Goal: Information Seeking & Learning: Obtain resource

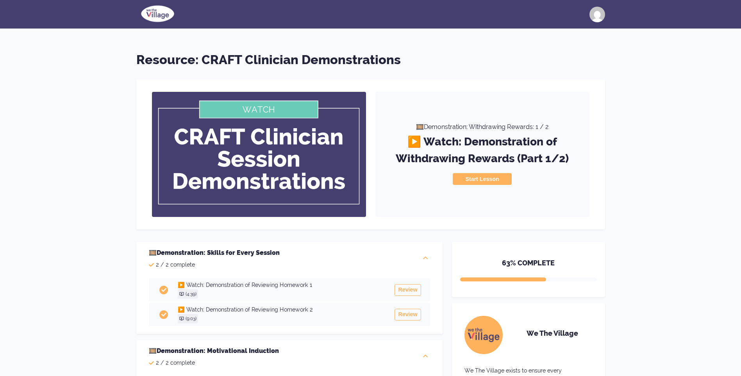
click at [152, 15] on img at bounding box center [157, 14] width 43 height 20
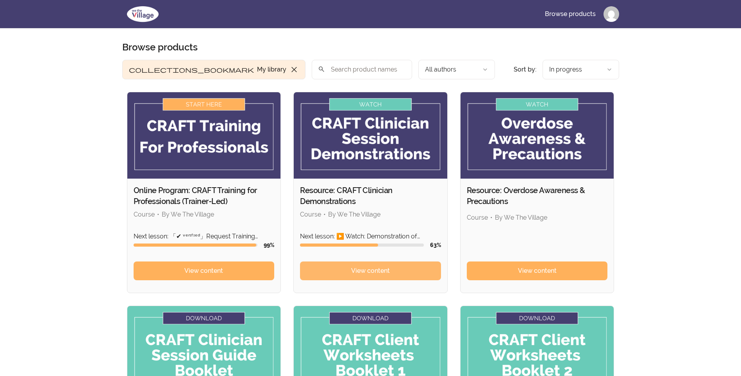
click at [362, 271] on span "View content" at bounding box center [370, 270] width 39 height 9
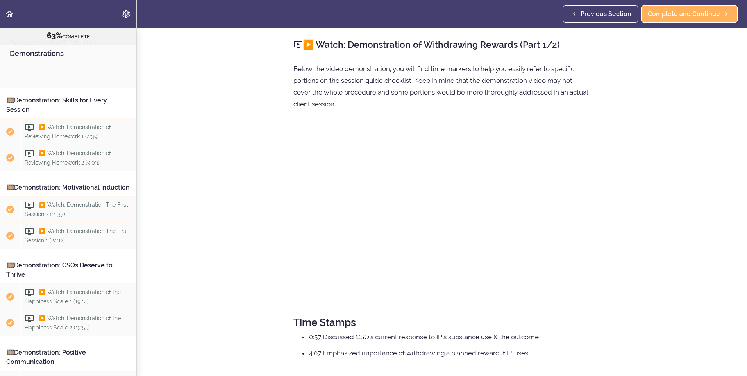
scroll to position [510, 0]
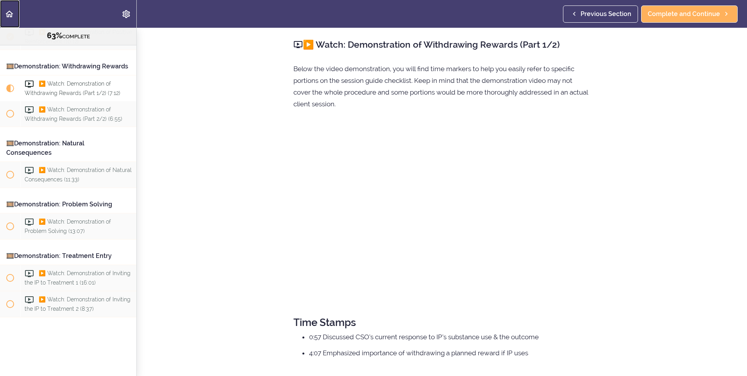
click at [9, 12] on use "Back to course curriculum" at bounding box center [9, 14] width 8 height 7
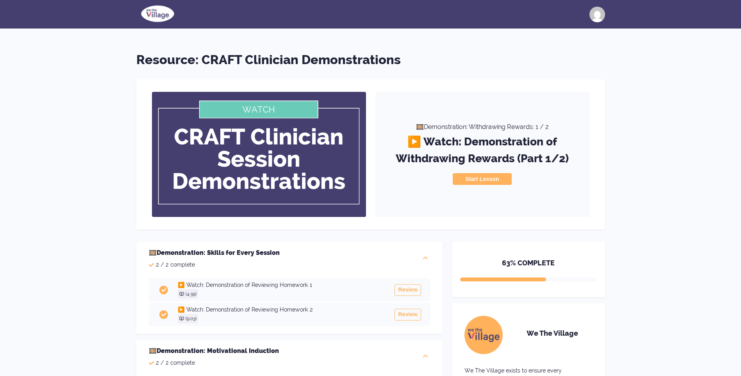
click at [160, 10] on img at bounding box center [157, 14] width 43 height 20
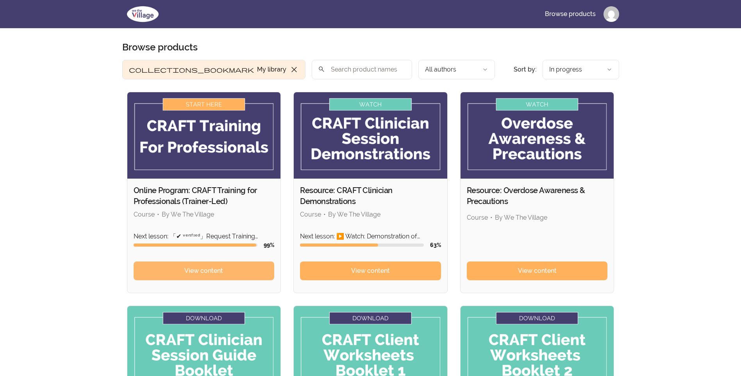
click at [208, 269] on span "View content" at bounding box center [203, 270] width 39 height 9
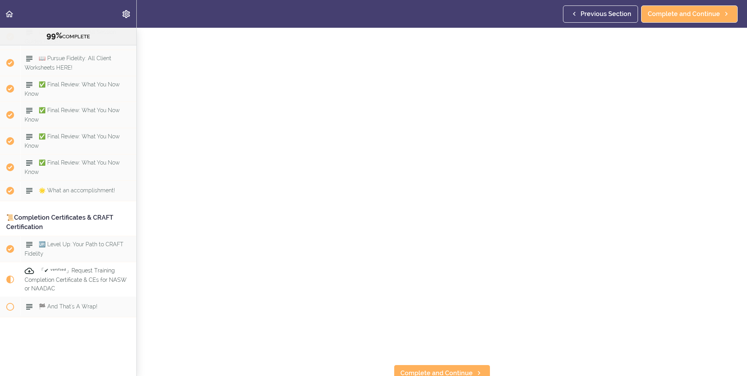
scroll to position [154, 0]
click at [84, 246] on div "🆙 Level Up: Your Path to CRAFT Fidelity" at bounding box center [78, 249] width 116 height 26
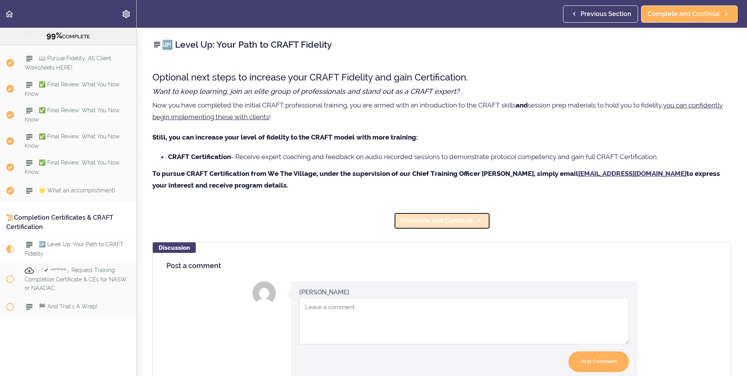
click at [414, 222] on span "Complete and Continue" at bounding box center [436, 220] width 72 height 9
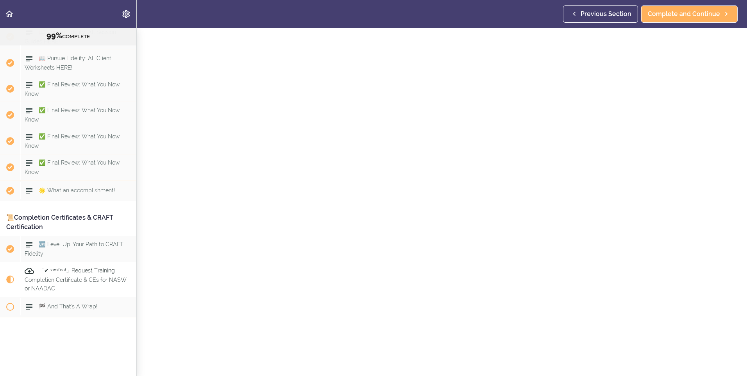
scroll to position [154, 0]
click at [440, 363] on span "Complete and Continue" at bounding box center [436, 366] width 72 height 9
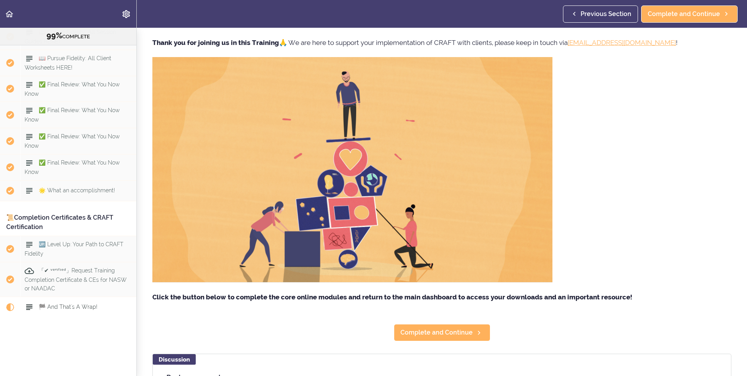
scroll to position [16, 0]
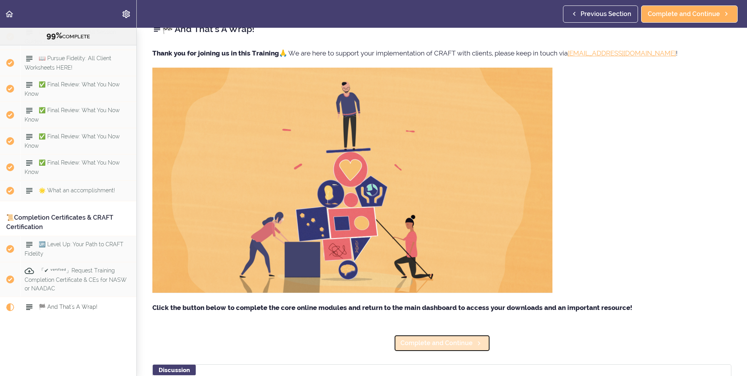
click at [437, 341] on span "Complete and Continue" at bounding box center [436, 342] width 72 height 9
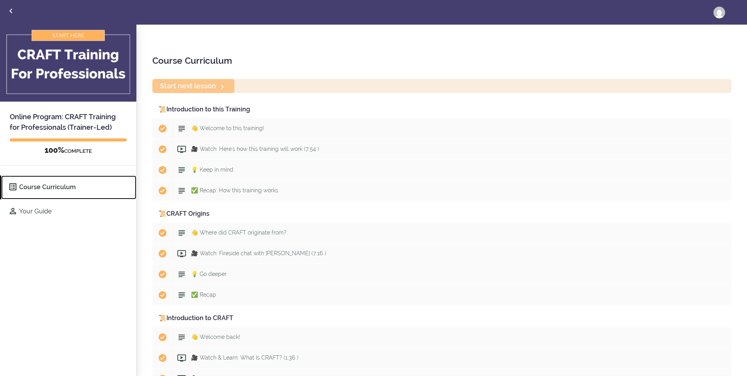
click at [31, 188] on link "Course Curriculum" at bounding box center [68, 187] width 135 height 24
click at [46, 186] on link "Course Curriculum" at bounding box center [68, 187] width 135 height 24
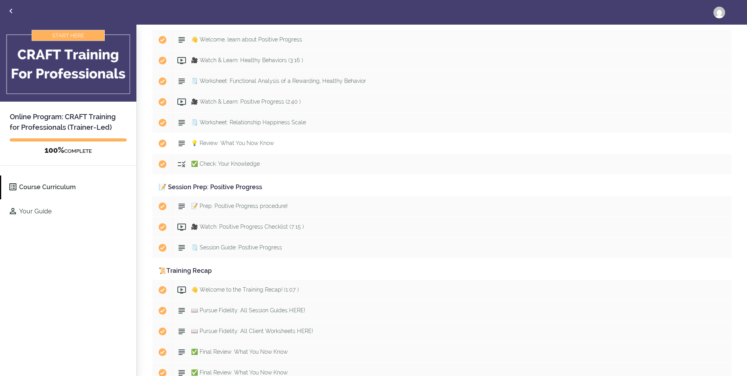
scroll to position [4186, 0]
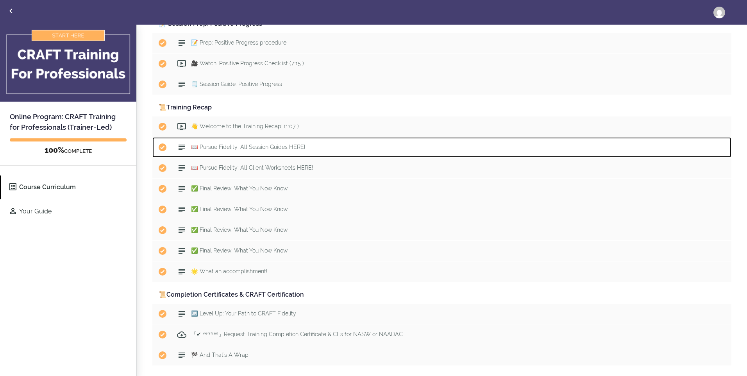
click at [239, 145] on span "📖 Pursue Fidelity: All Session Guides HERE!" at bounding box center [248, 147] width 114 height 6
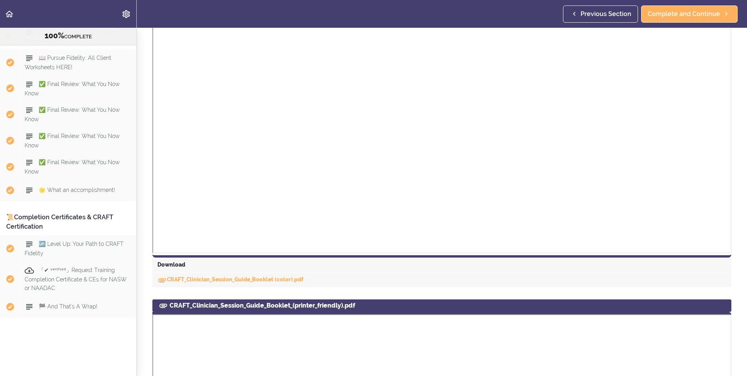
scroll to position [391, 0]
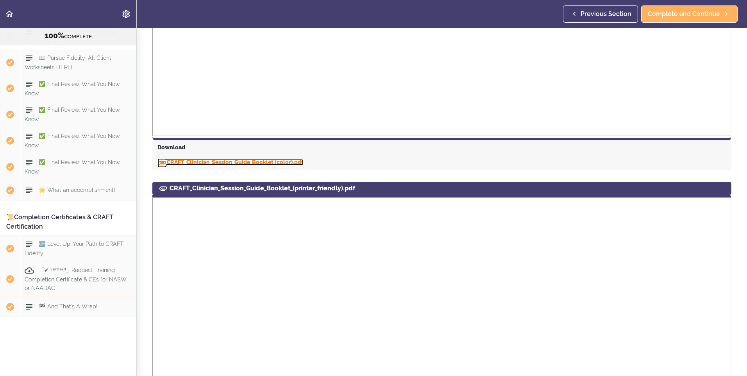
click at [184, 160] on link "CRAFT_Clinician_Session_Guide_Booklet (color).pdf" at bounding box center [230, 162] width 146 height 6
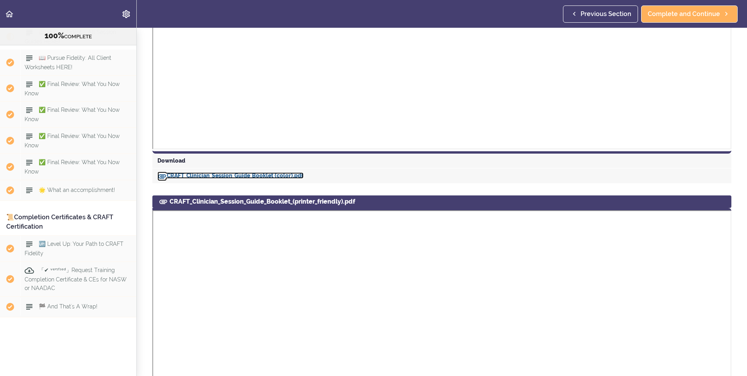
scroll to position [416, 0]
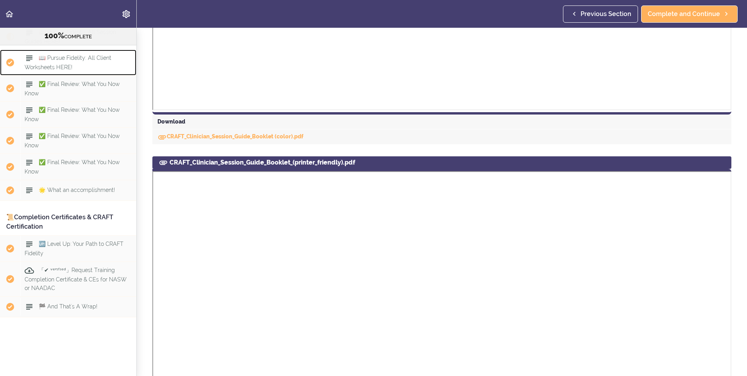
click at [77, 50] on div "📖 Pursue Fidelity: All Client Worksheets HERE!" at bounding box center [78, 63] width 116 height 26
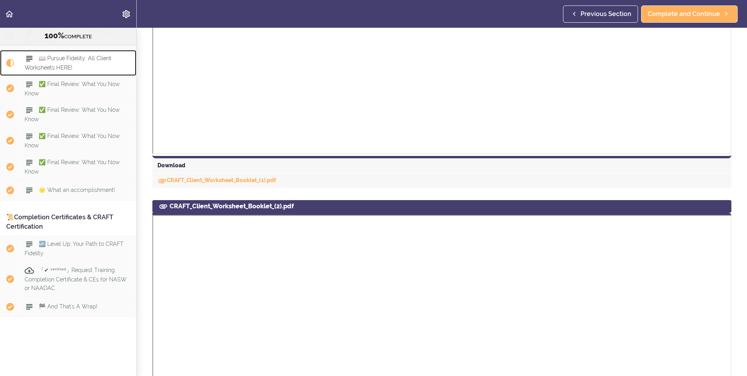
scroll to position [312, 0]
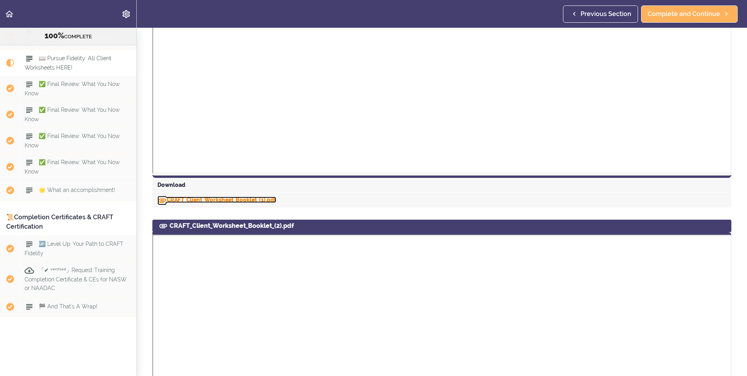
click at [186, 199] on link "CRAFT_Client_Worksheet_Booklet_(1).pdf" at bounding box center [216, 199] width 119 height 6
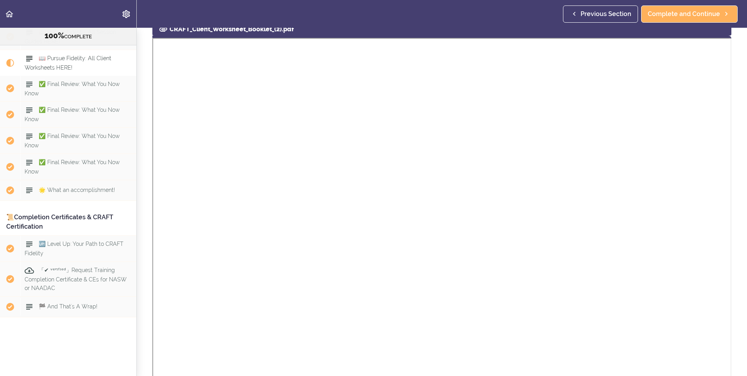
scroll to position [592, 0]
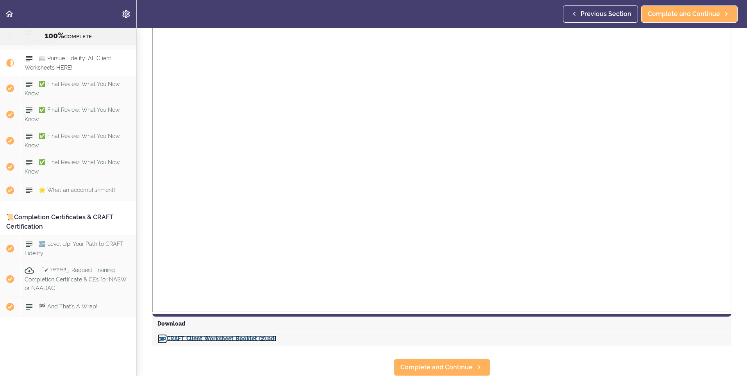
drag, startPoint x: 185, startPoint y: 332, endPoint x: 194, endPoint y: 329, distance: 9.6
click at [185, 335] on link "CRAFT_Client_Worksheet_Booklet_(2).pdf" at bounding box center [216, 338] width 119 height 6
